Goal: Information Seeking & Learning: Understand process/instructions

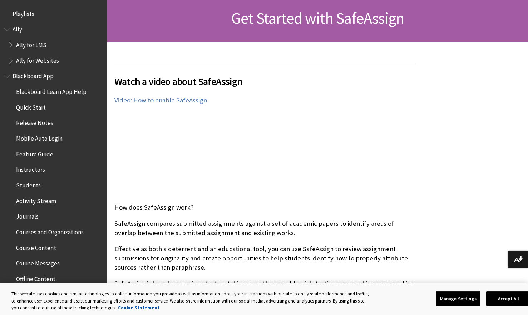
scroll to position [804, 0]
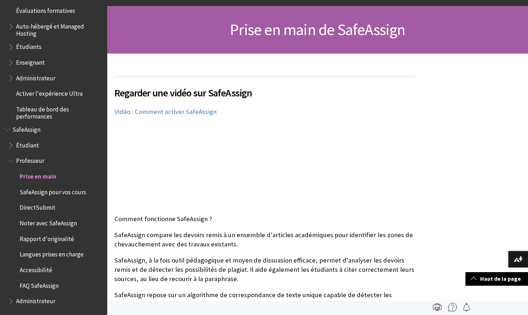
scroll to position [55, 0]
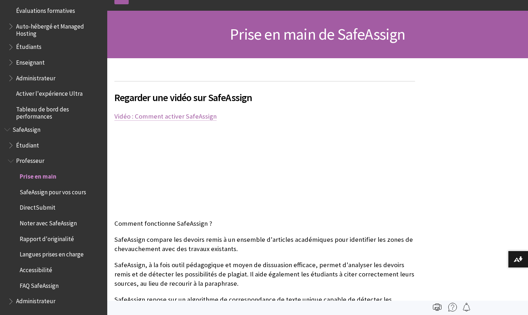
click at [188, 116] on link "Vidéo : Comment activer SafeAssign" at bounding box center [165, 116] width 102 height 9
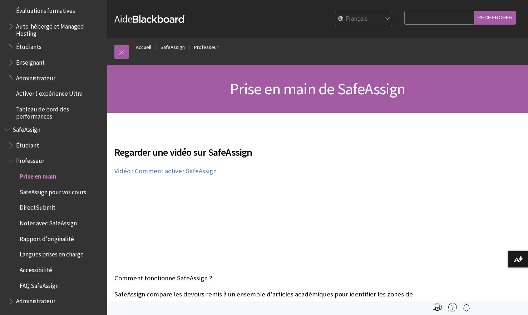
click at [29, 147] on span "Étudiant" at bounding box center [27, 144] width 23 height 10
click at [119, 52] on link at bounding box center [121, 52] width 14 height 14
